Goal: Find specific page/section: Locate a particular part of the current website

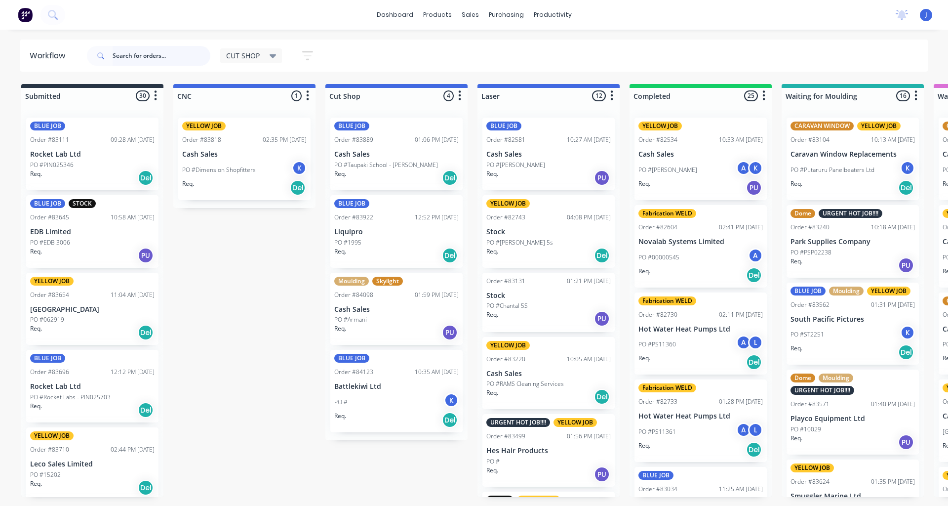
click at [123, 58] on input "text" at bounding box center [162, 56] width 98 height 20
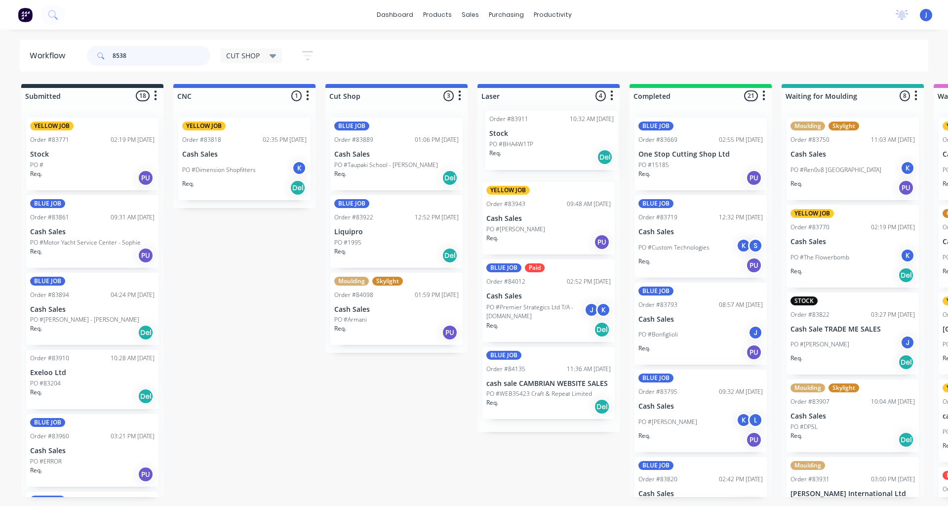
drag, startPoint x: 570, startPoint y: 189, endPoint x: 559, endPoint y: 162, distance: 29.4
click at [559, 162] on div "Order #83911 10:32 AM [DATE] Stock PO #BHA4W1TP Req. Del YELLOW JOB Order #8394…" at bounding box center [548, 271] width 142 height 322
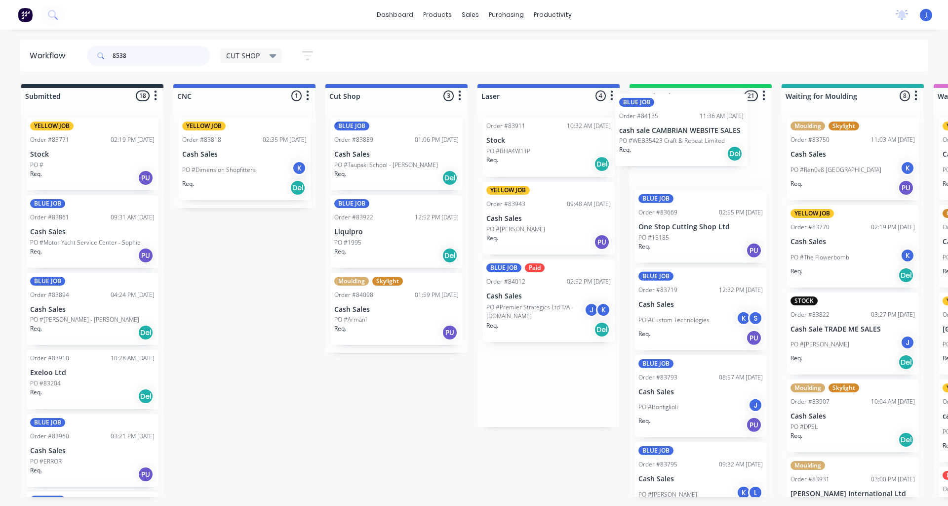
drag, startPoint x: 537, startPoint y: 405, endPoint x: 676, endPoint y: 146, distance: 294.0
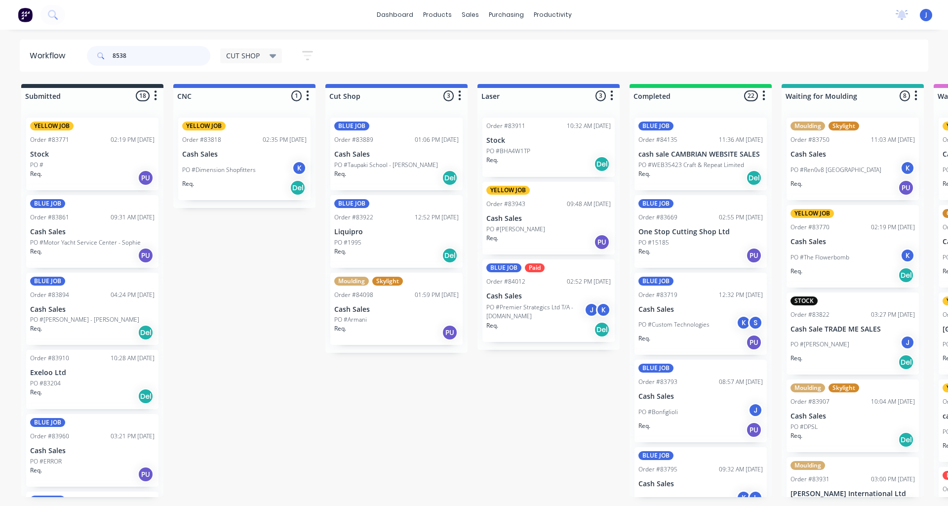
drag, startPoint x: 25, startPoint y: 41, endPoint x: 0, endPoint y: 36, distance: 25.9
click at [0, 36] on div "dashboard products sales purchasing productivity dashboard products Product Cat…" at bounding box center [474, 223] width 948 height 446
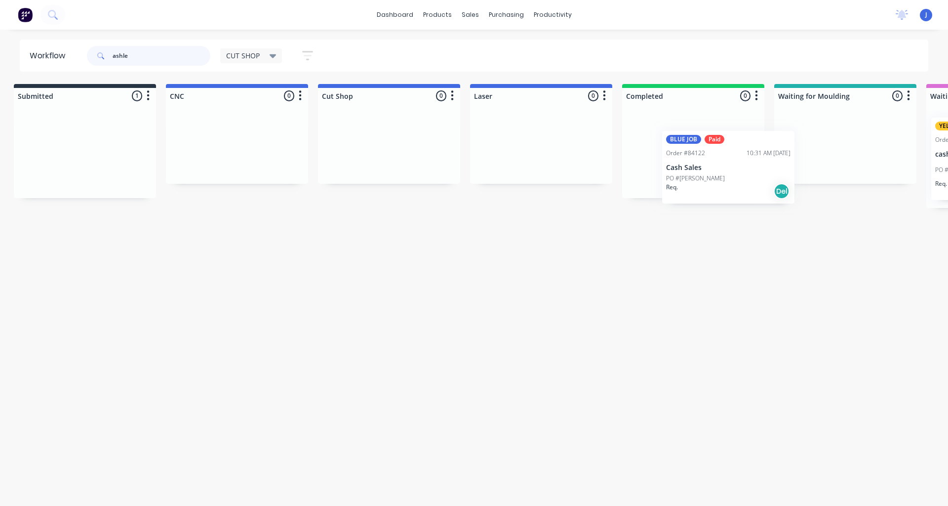
scroll to position [0, 8]
drag, startPoint x: 58, startPoint y: 175, endPoint x: 654, endPoint y: 161, distance: 596.6
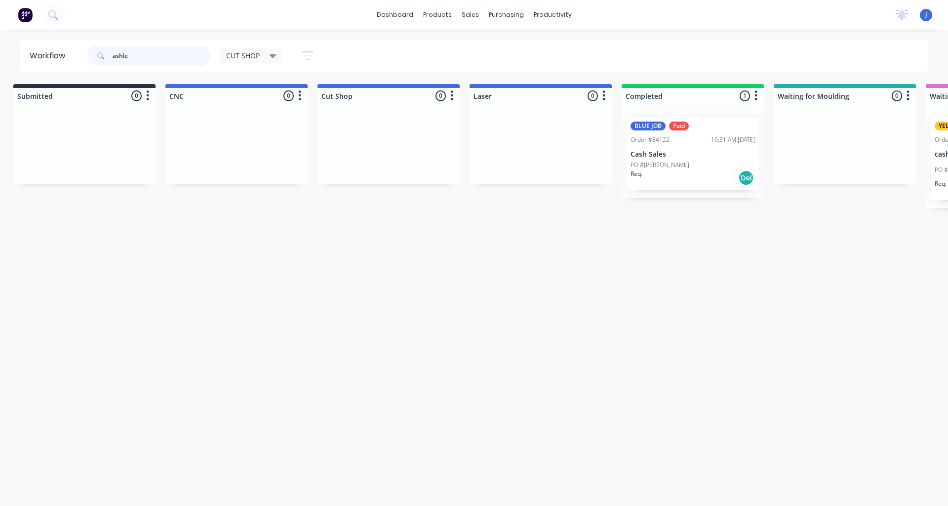
type input "ashle"
click at [665, 165] on p "PO #[PERSON_NAME]" at bounding box center [659, 164] width 59 height 9
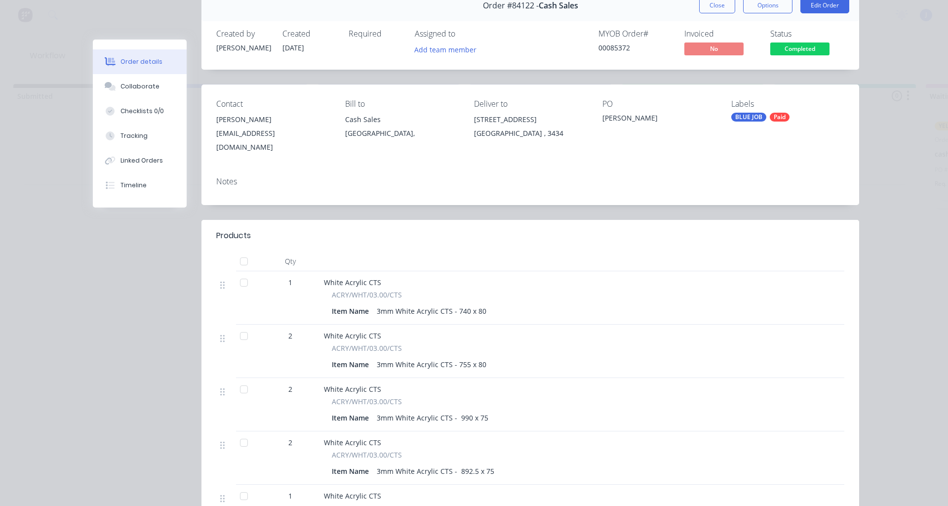
scroll to position [0, 0]
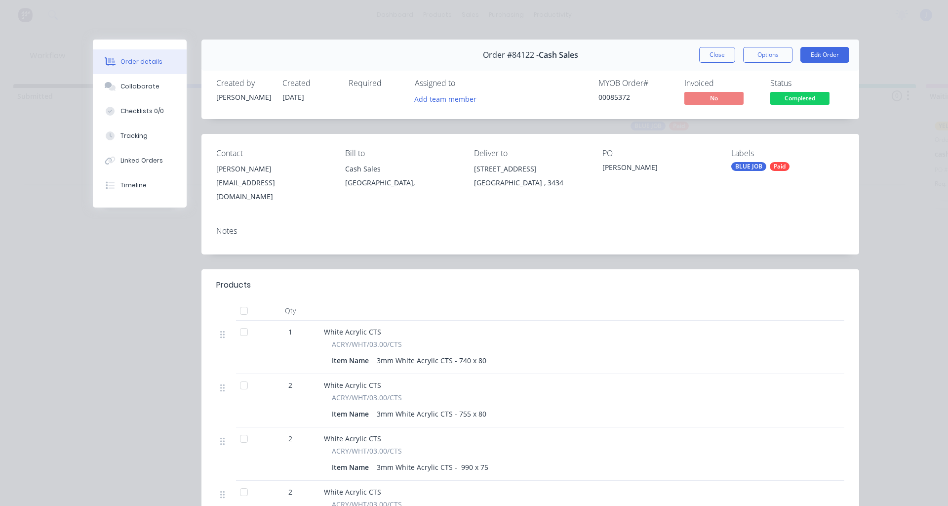
drag, startPoint x: 710, startPoint y: 53, endPoint x: 115, endPoint y: 49, distance: 595.9
click at [703, 53] on button "Close" at bounding box center [717, 55] width 36 height 16
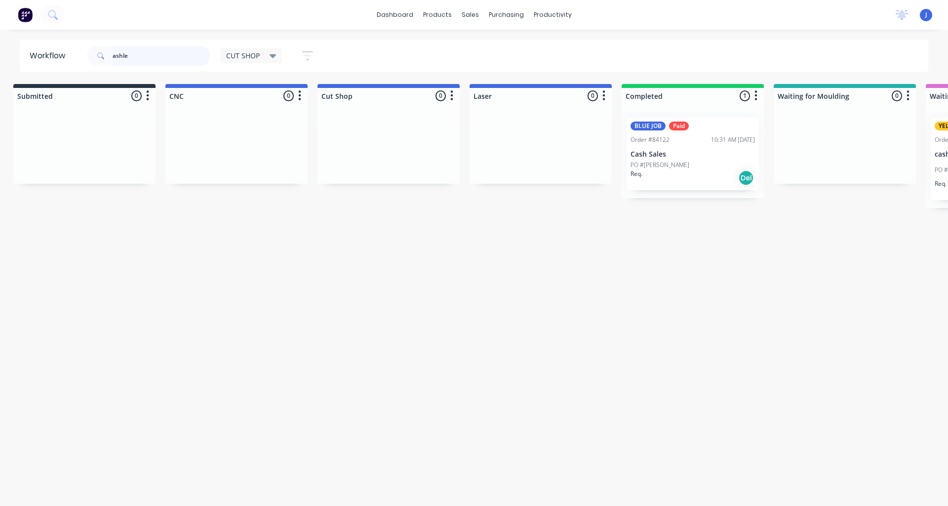
drag, startPoint x: 153, startPoint y: 61, endPoint x: 0, endPoint y: 103, distance: 158.2
click at [0, 100] on div "Workflow ashle CUT SHOP Save new view None edit CUT SHOP (Default) edit DISPATC…" at bounding box center [466, 262] width 948 height 446
